Goal: Information Seeking & Learning: Check status

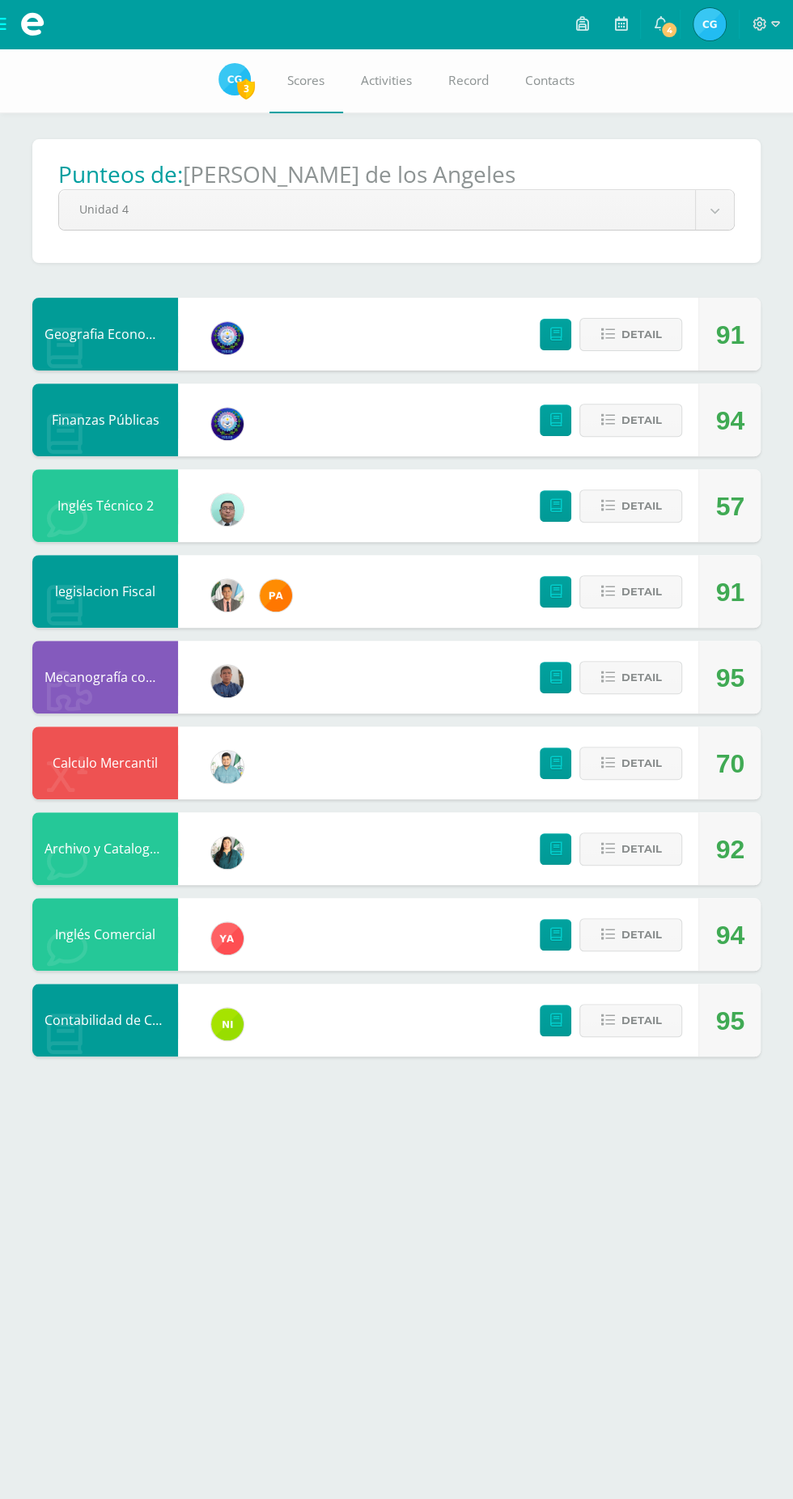
click at [714, 210] on body "My courses Archivos Cerrar panel Archivo y Catalogacion EspIngles Quinto P.C. B…" at bounding box center [396, 544] width 793 height 1089
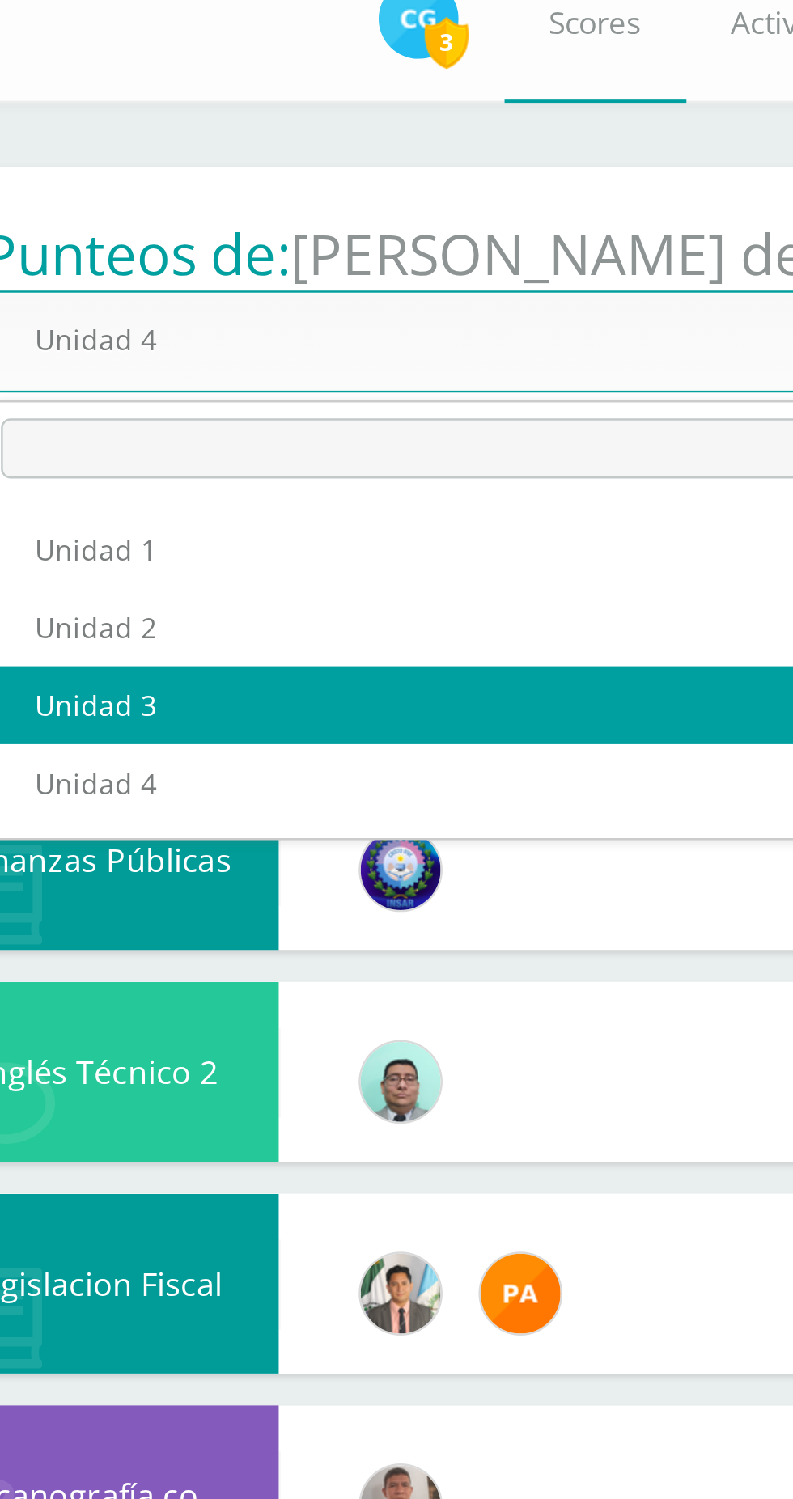
select select "Unidad 3"
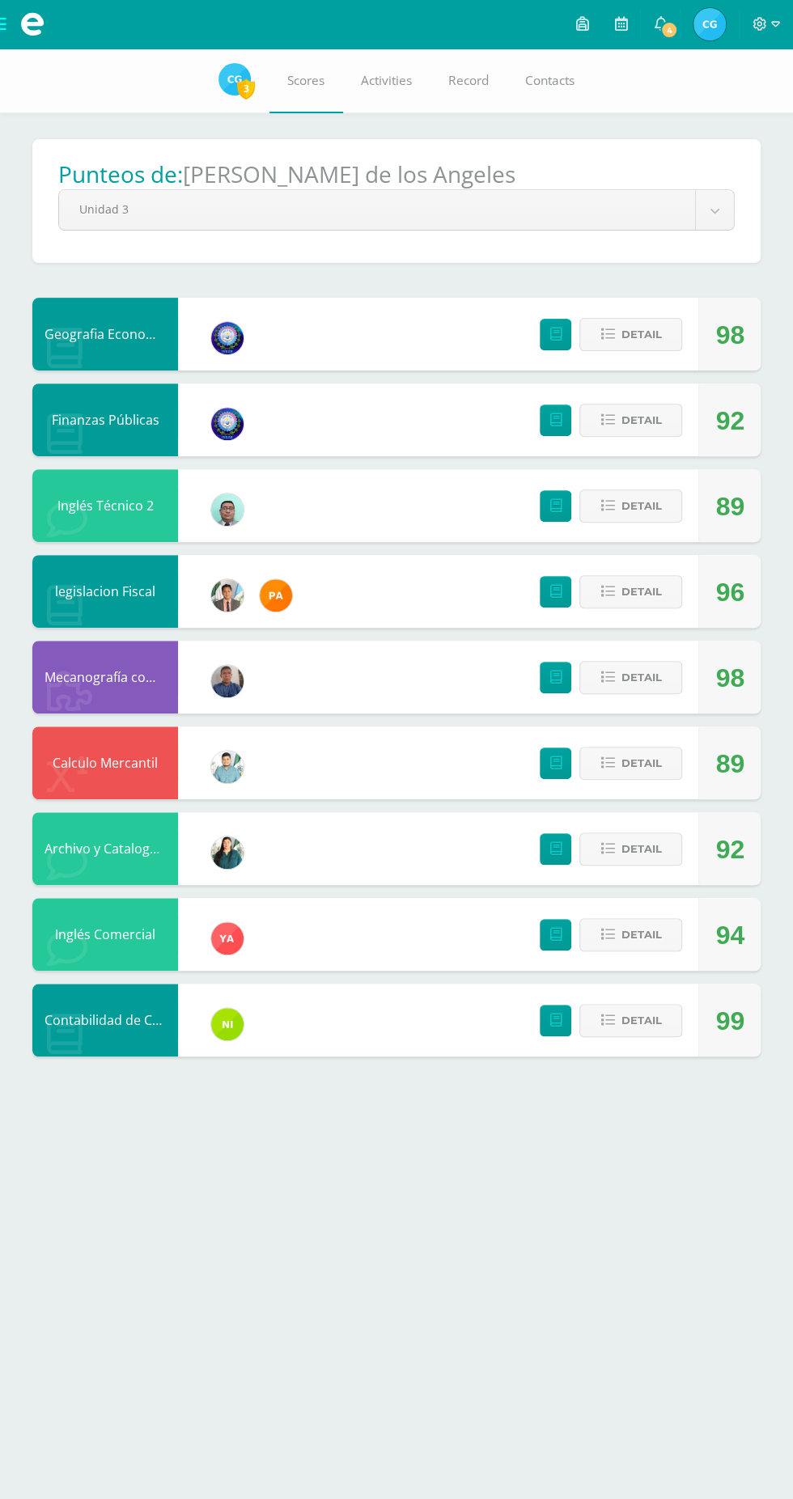
click at [706, 220] on body "My courses Archivos Cerrar panel Archivo y Catalogacion EspIngles Quinto P.C. B…" at bounding box center [396, 544] width 793 height 1089
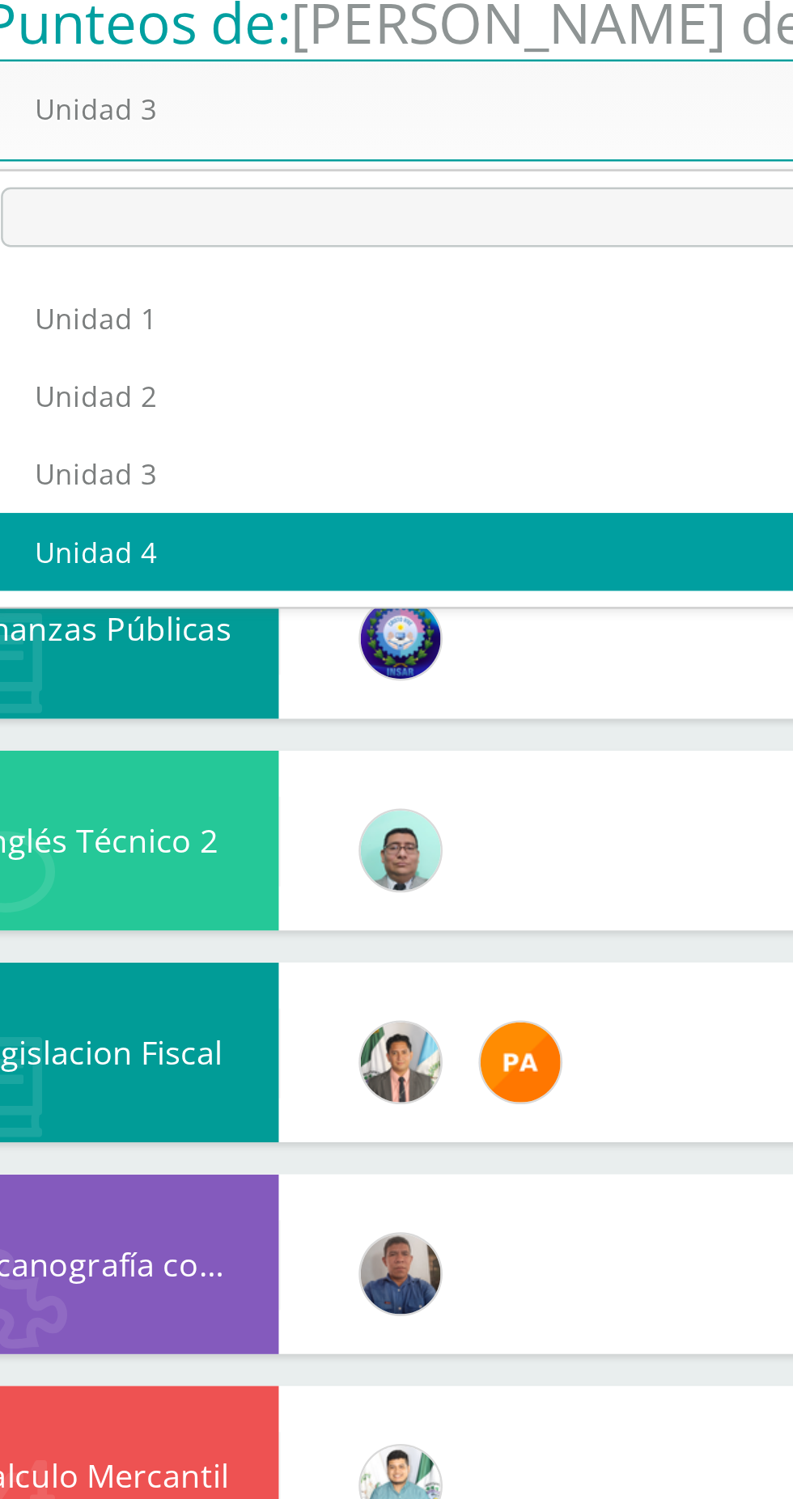
select select "Unidad 4"
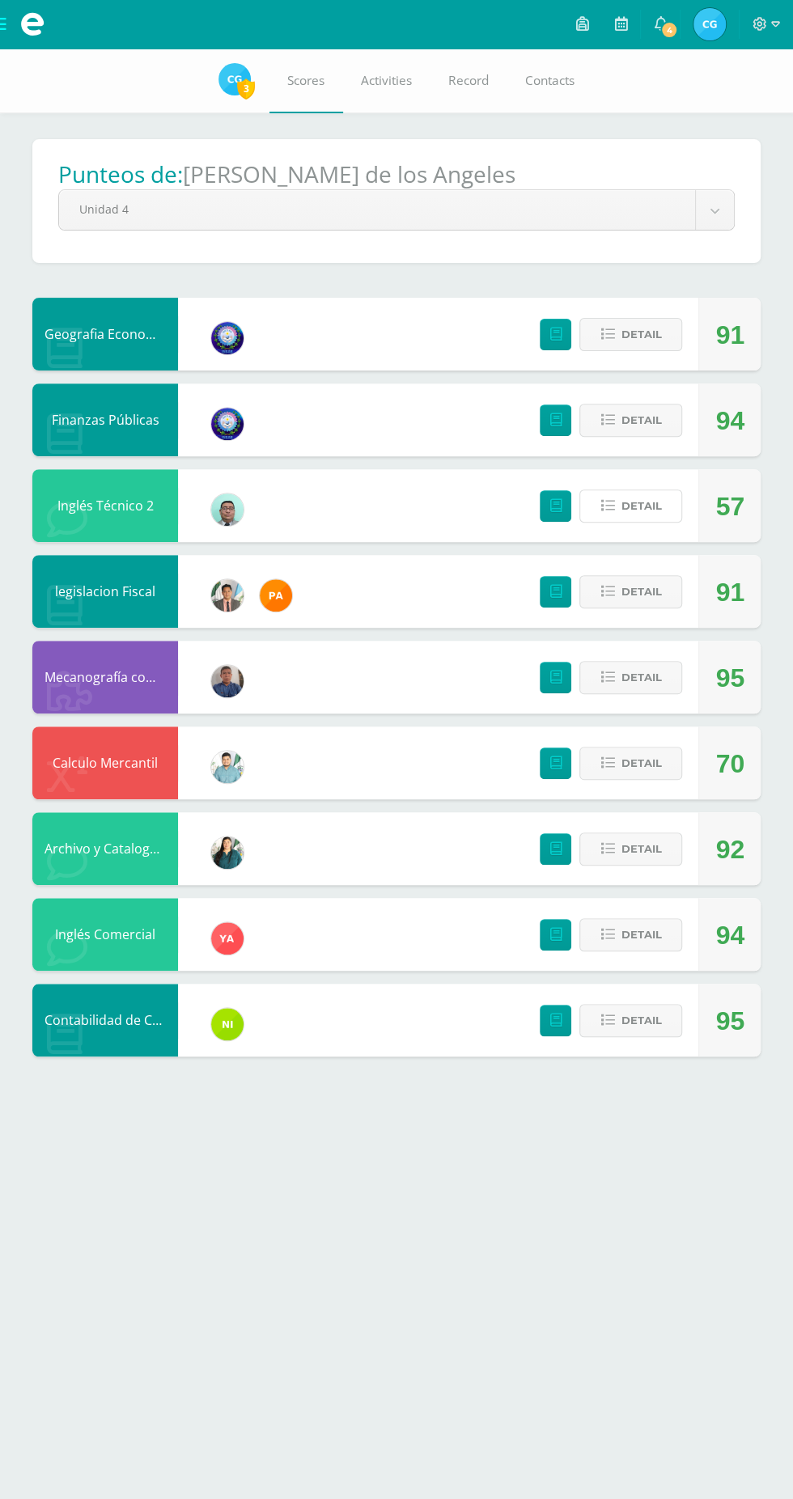
click at [663, 516] on button "Detail" at bounding box center [630, 505] width 103 height 33
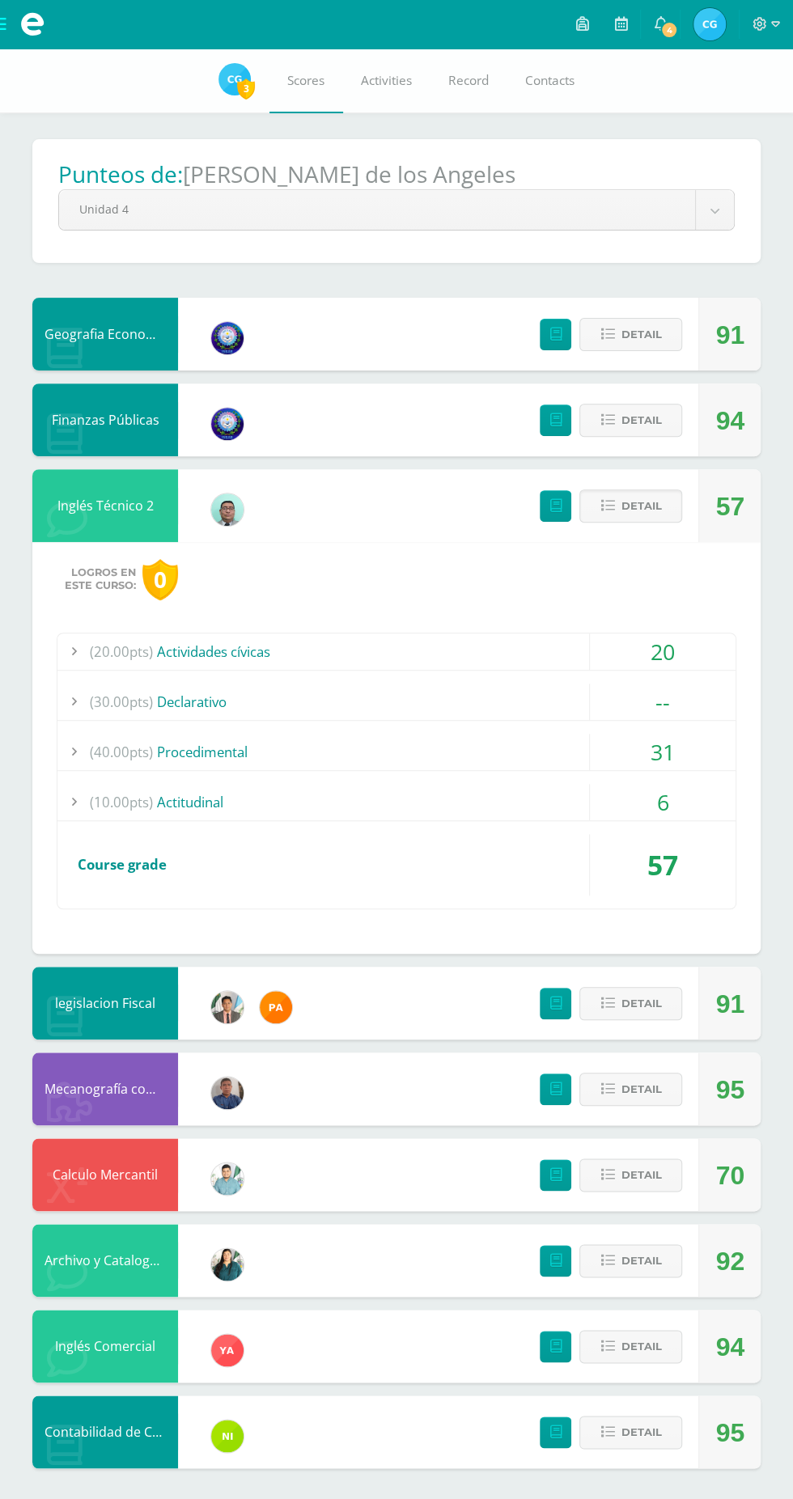
click at [587, 716] on div "(30.00pts) Declarativo" at bounding box center [396, 702] width 678 height 36
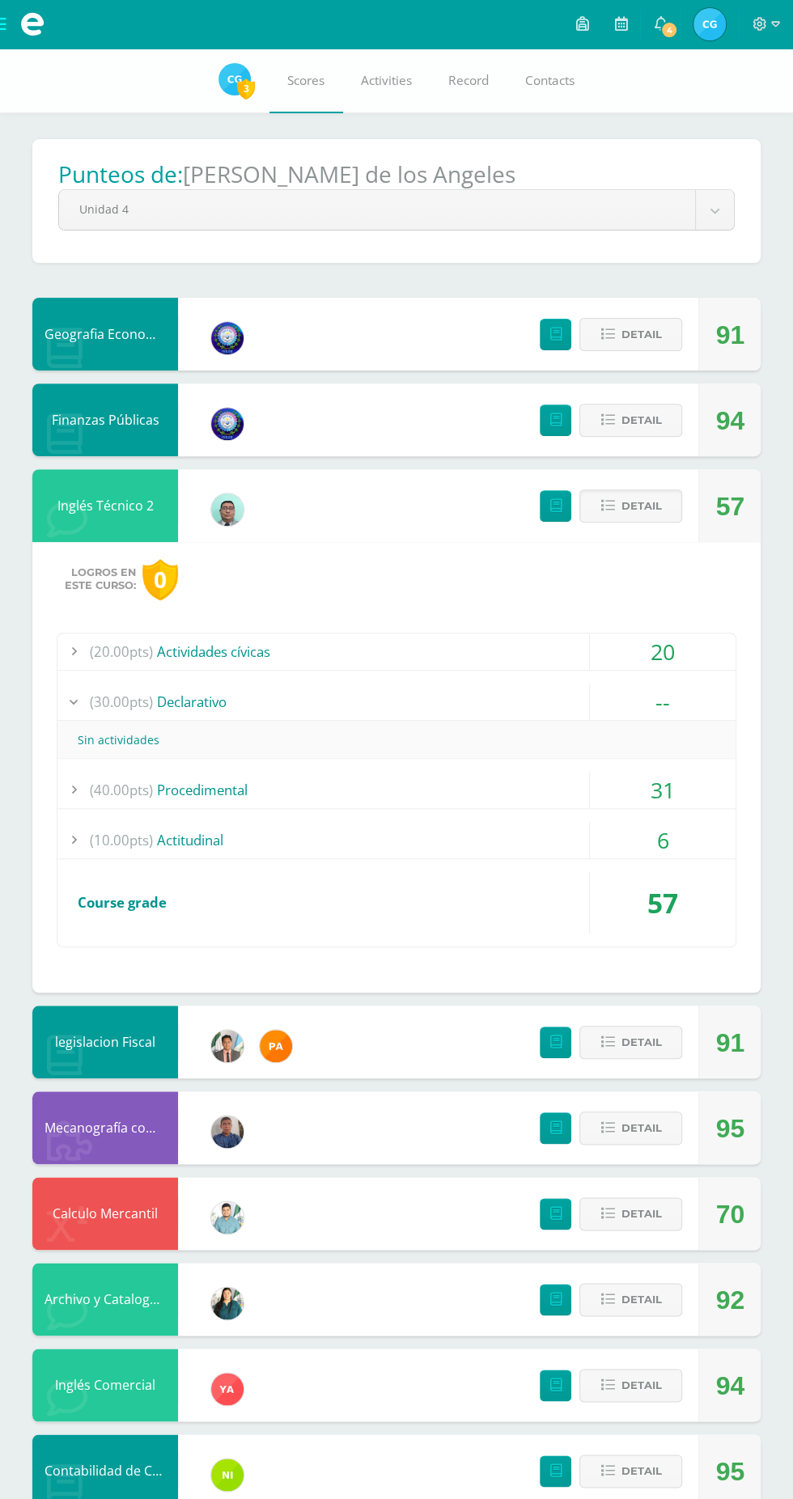
click at [599, 704] on div "--" at bounding box center [663, 702] width 146 height 36
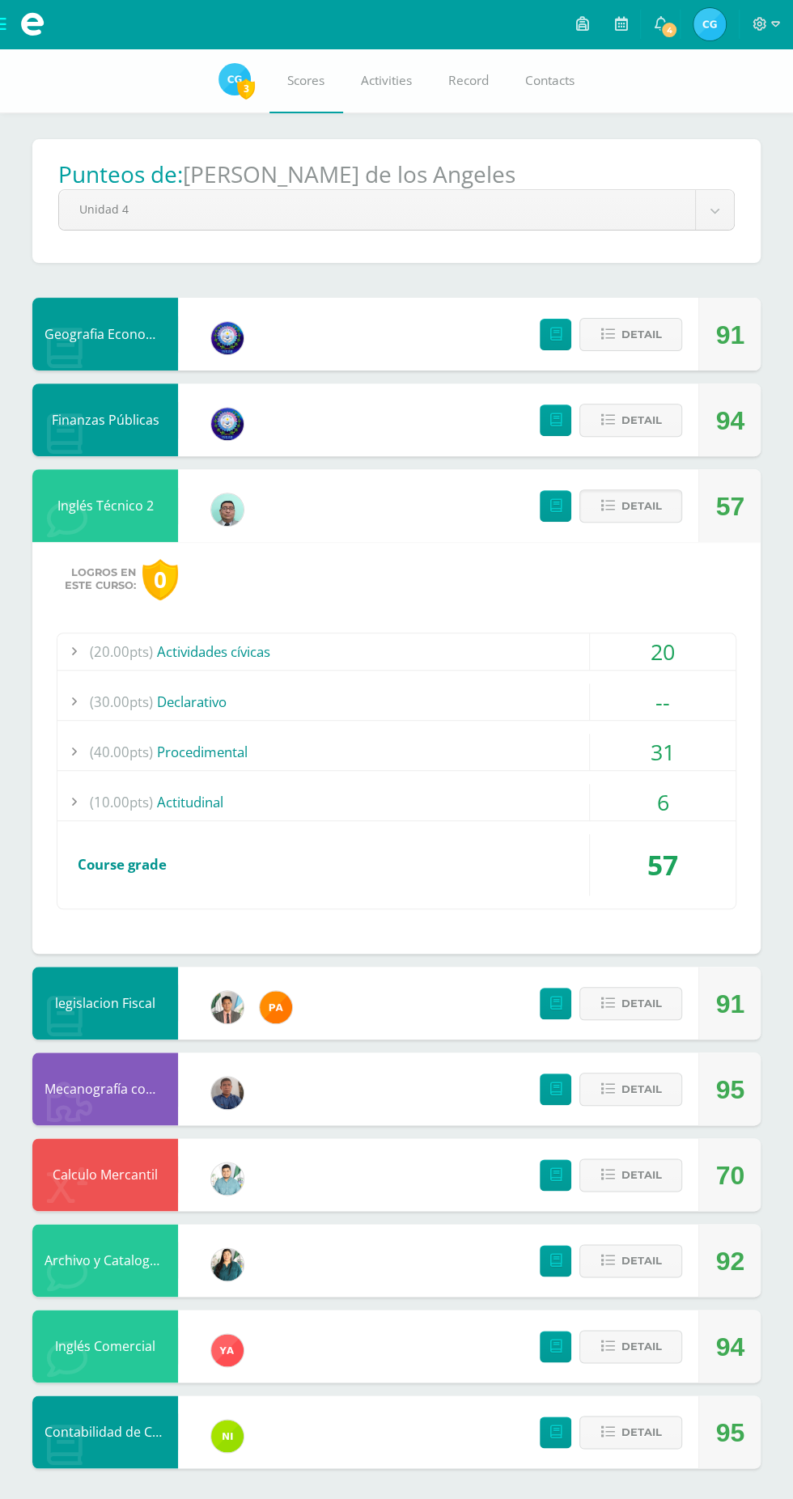
click at [675, 513] on button "Detail" at bounding box center [630, 505] width 103 height 33
